Goal: Transaction & Acquisition: Download file/media

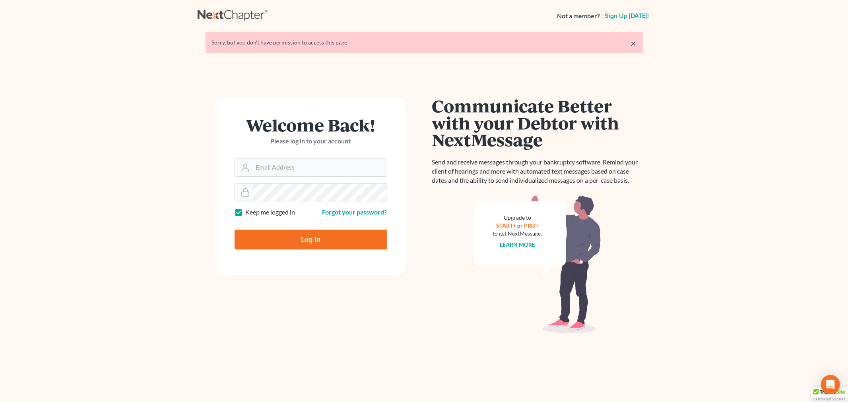
type input "[EMAIL_ADDRESS][DOMAIN_NAME]"
click at [305, 249] on input "Log In" at bounding box center [311, 240] width 153 height 20
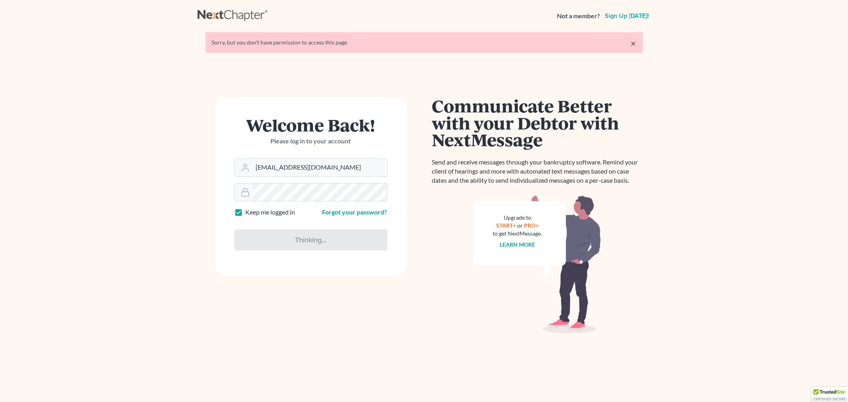
type input "Thinking..."
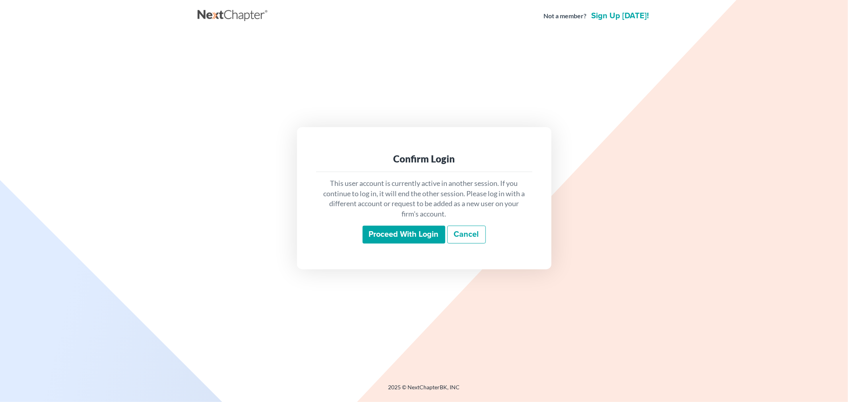
click at [412, 240] on input "Proceed with login" at bounding box center [404, 235] width 83 height 18
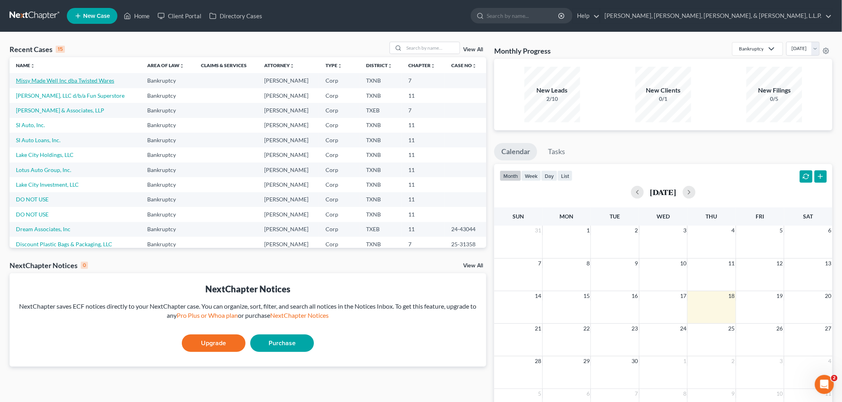
click at [71, 82] on link "Missy Made Well Inc dba Twisted Wares" at bounding box center [65, 80] width 98 height 7
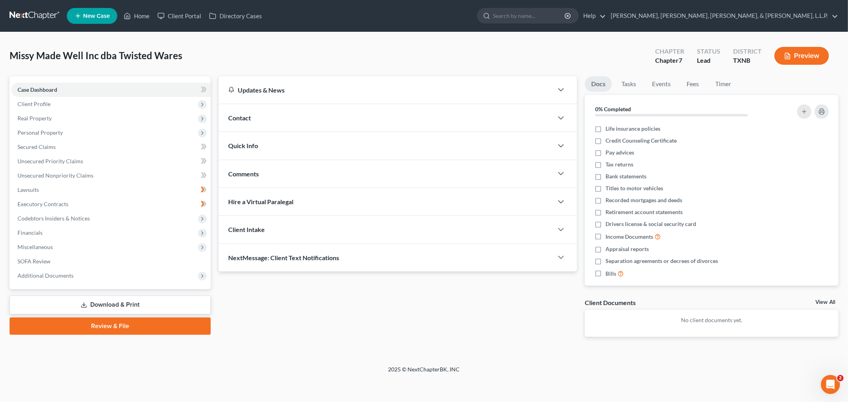
click at [171, 305] on link "Download & Print" at bounding box center [110, 305] width 201 height 19
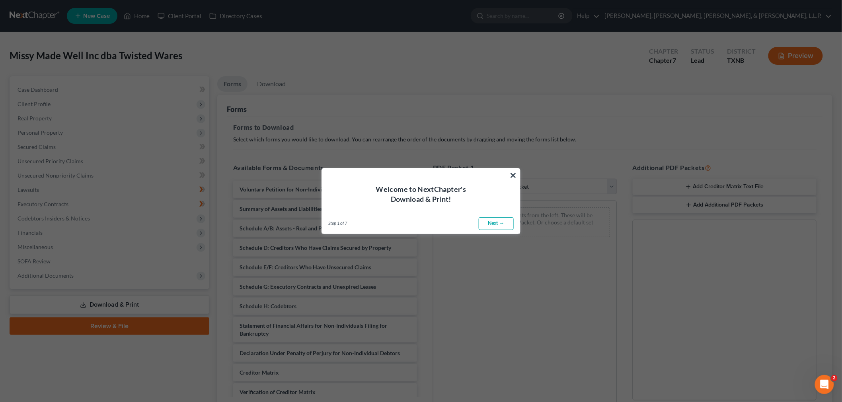
click at [506, 218] on link "Next →" at bounding box center [495, 224] width 35 height 13
select select "0"
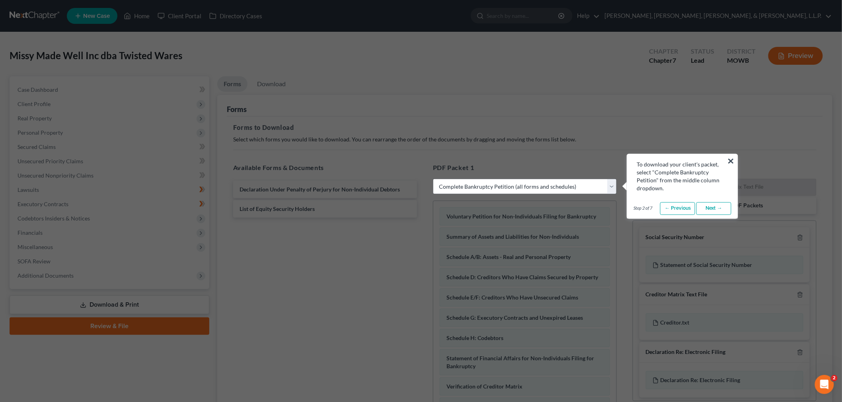
click at [723, 207] on link "Next →" at bounding box center [713, 208] width 35 height 13
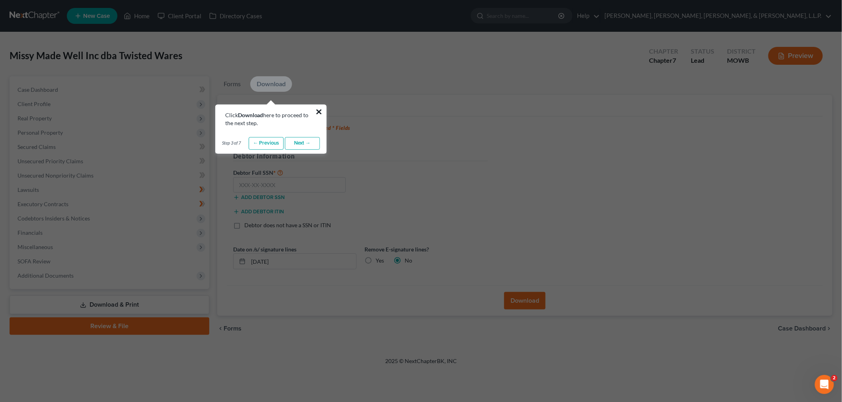
click at [320, 109] on button "×" at bounding box center [319, 111] width 8 height 13
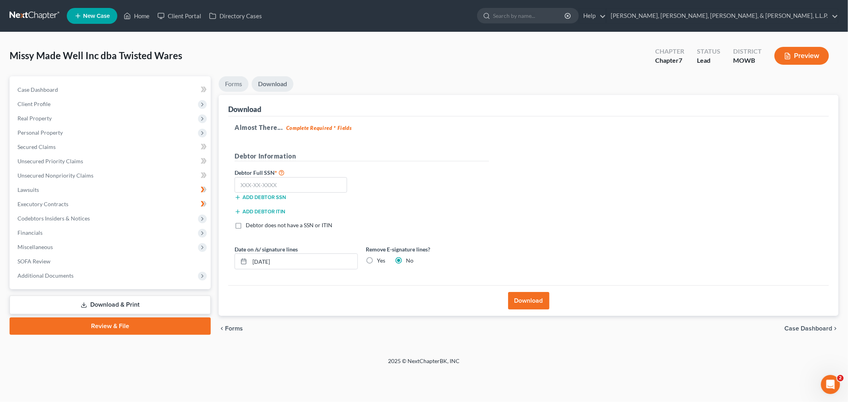
click at [235, 89] on link "Forms" at bounding box center [234, 84] width 30 height 16
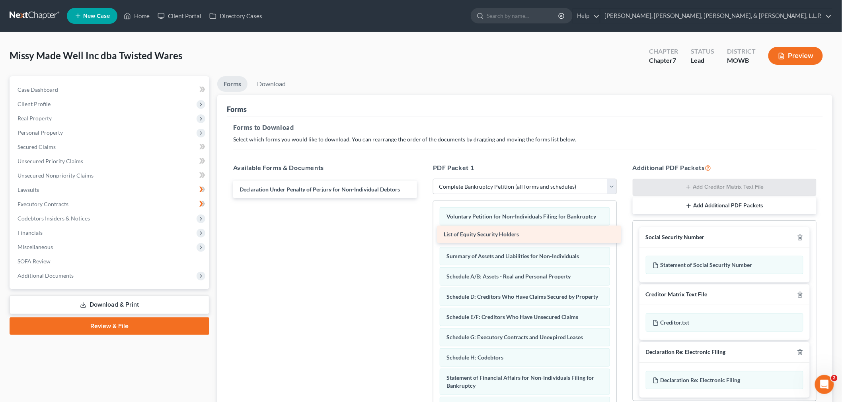
drag, startPoint x: 364, startPoint y: 211, endPoint x: 568, endPoint y: 237, distance: 205.7
click at [423, 198] on div "List of Equity Security Holders Declaration Under Penalty of Perjury for Non-In…" at bounding box center [325, 189] width 196 height 17
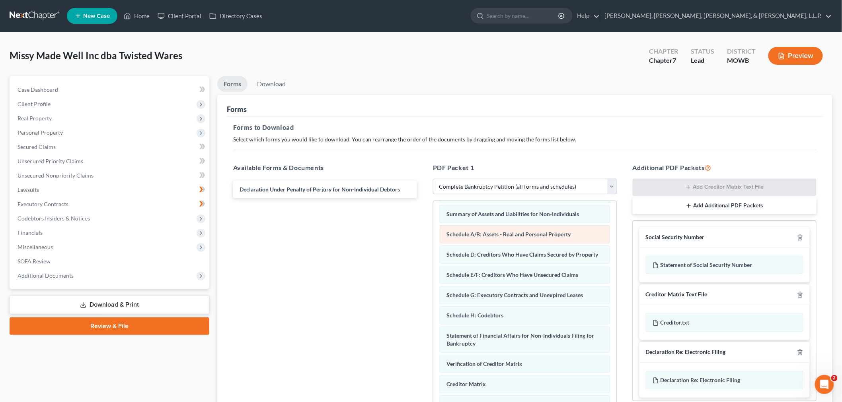
scroll to position [85, 0]
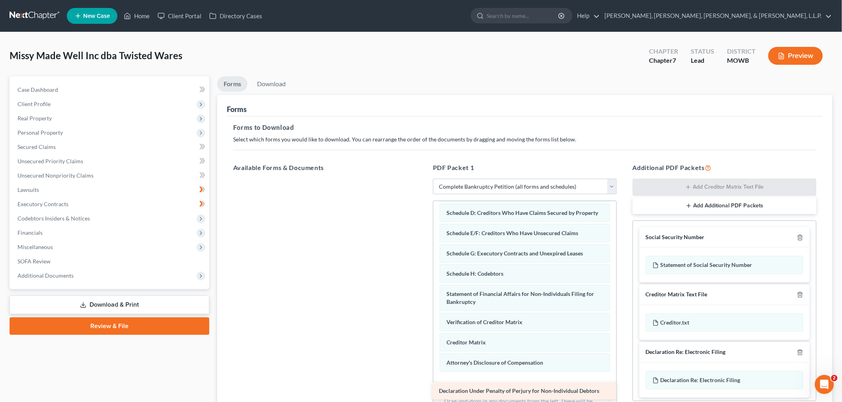
drag, startPoint x: 359, startPoint y: 189, endPoint x: 558, endPoint y: 391, distance: 283.8
click at [423, 179] on div "Declaration Under Penalty of Perjury for Non-Individual Debtors Declaration Und…" at bounding box center [325, 179] width 196 height 0
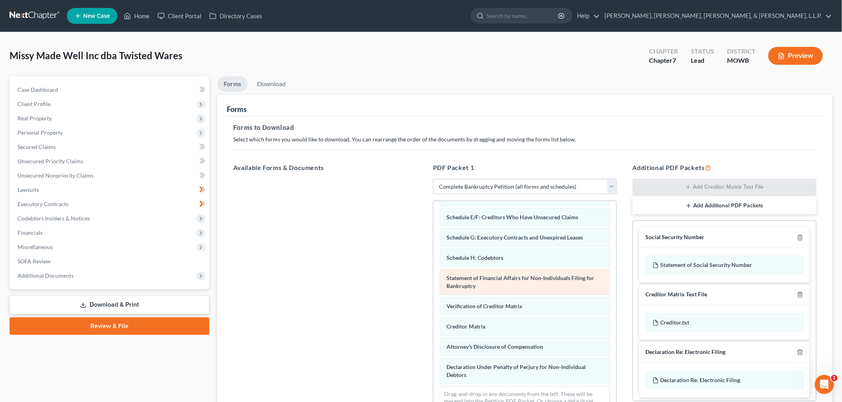
scroll to position [113, 0]
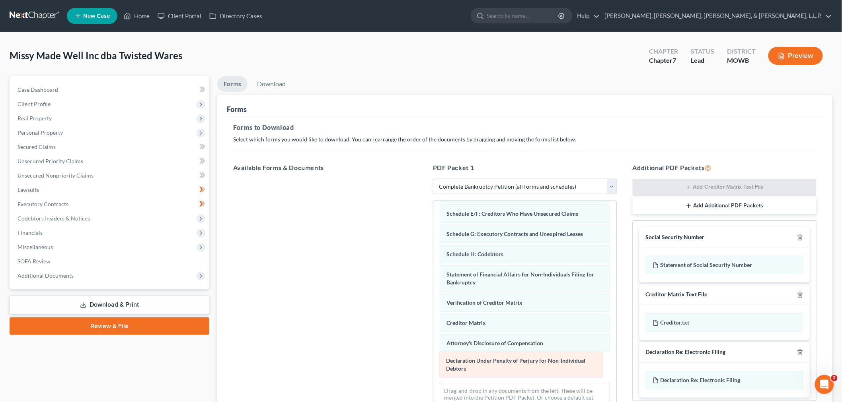
click at [550, 372] on div "Declaration Under Penalty of Perjury for Non-Individual Debtors Voluntary Petit…" at bounding box center [524, 258] width 183 height 322
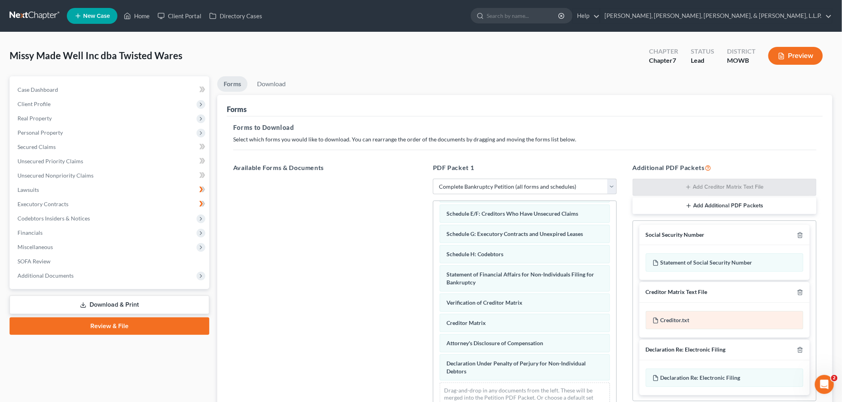
scroll to position [3, 0]
click at [797, 352] on icon "button" at bounding box center [800, 349] width 6 height 6
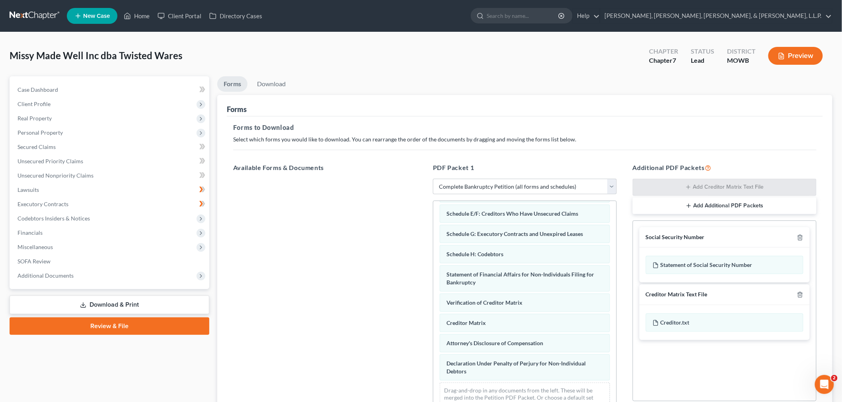
scroll to position [0, 0]
click at [800, 293] on icon "button" at bounding box center [800, 295] width 6 height 6
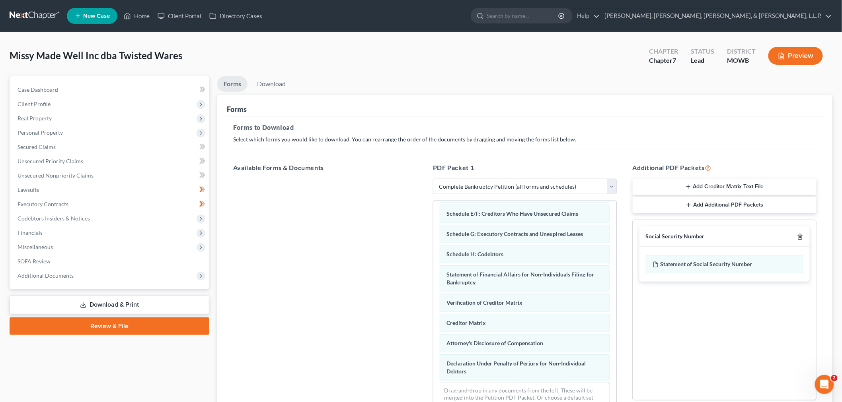
click at [798, 234] on icon "button" at bounding box center [800, 237] width 6 height 6
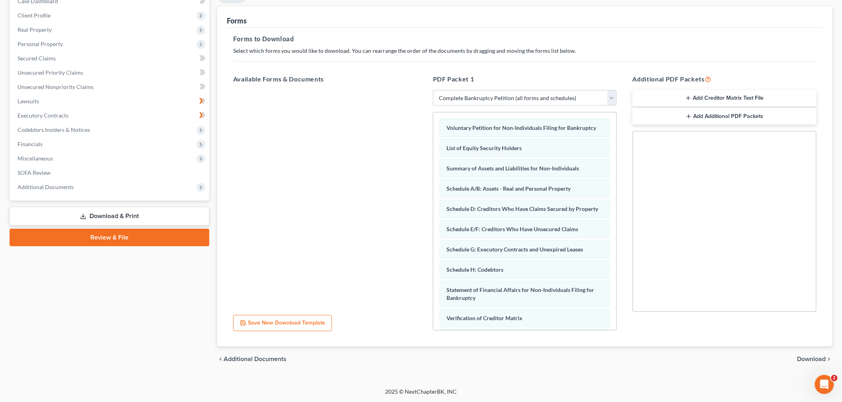
click at [792, 354] on div "chevron_left Additional Documents Download chevron_right" at bounding box center [524, 359] width 615 height 25
click at [799, 360] on span "Download" at bounding box center [811, 359] width 29 height 6
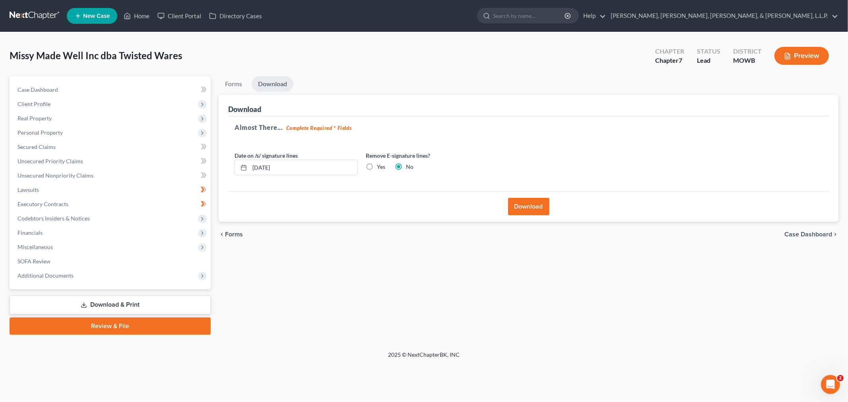
click at [376, 169] on div "Yes" at bounding box center [375, 167] width 19 height 8
click at [377, 165] on label "Yes" at bounding box center [381, 167] width 8 height 8
click at [380, 165] on input "Yes" at bounding box center [382, 165] width 5 height 5
radio input "true"
radio input "false"
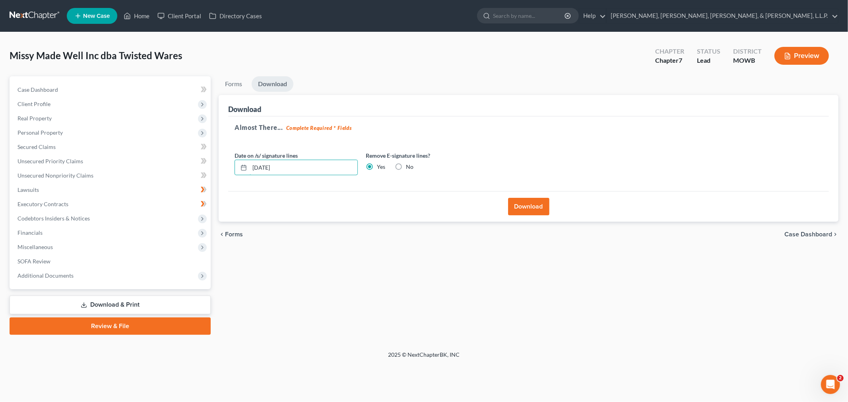
drag, startPoint x: 295, startPoint y: 167, endPoint x: 224, endPoint y: 163, distance: 70.9
click at [224, 163] on div "Download Almost There... Complete Required * Fields Date on /s/ signature lines…" at bounding box center [529, 158] width 620 height 127
click at [537, 206] on button "Download" at bounding box center [528, 206] width 41 height 17
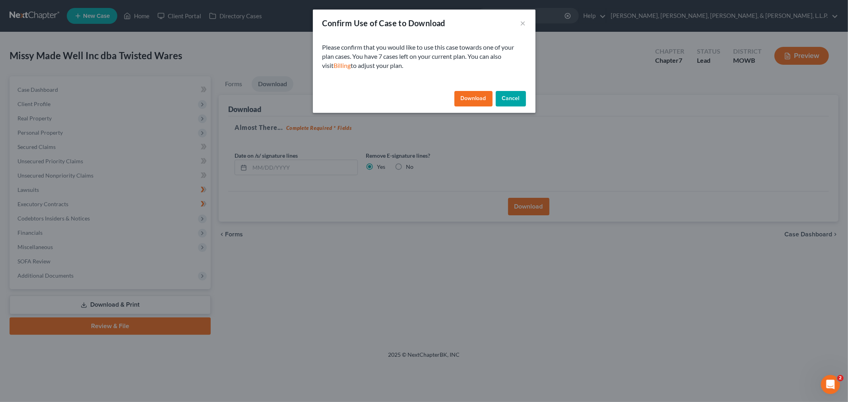
click at [474, 94] on button "Download" at bounding box center [474, 99] width 38 height 16
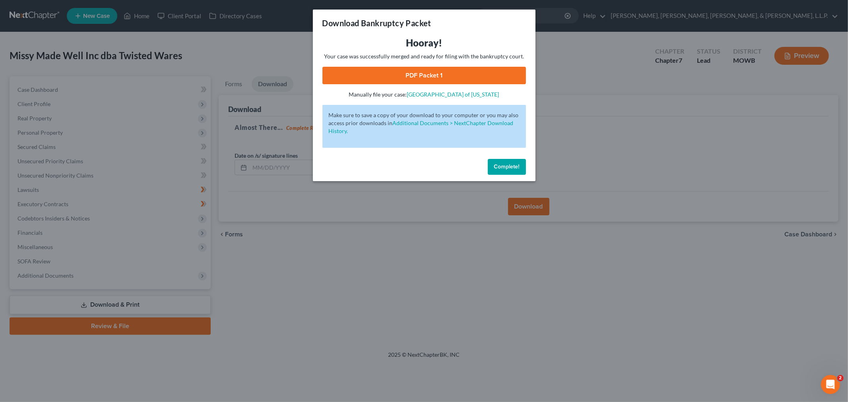
click at [407, 81] on link "PDF Packet 1" at bounding box center [425, 75] width 204 height 17
click at [523, 168] on button "Complete!" at bounding box center [507, 167] width 38 height 16
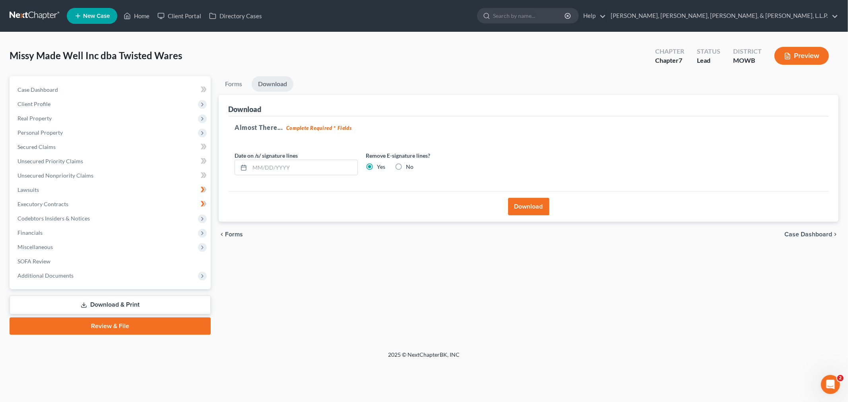
click at [508, 110] on div "Download" at bounding box center [528, 105] width 601 height 21
